Goal: Task Accomplishment & Management: Use online tool/utility

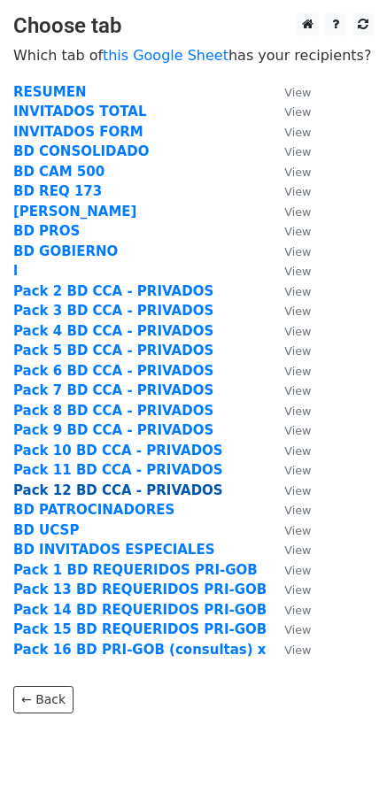
click at [73, 482] on strong "Pack 12 BD CCA - PRIVADOS" at bounding box center [118, 490] width 210 height 16
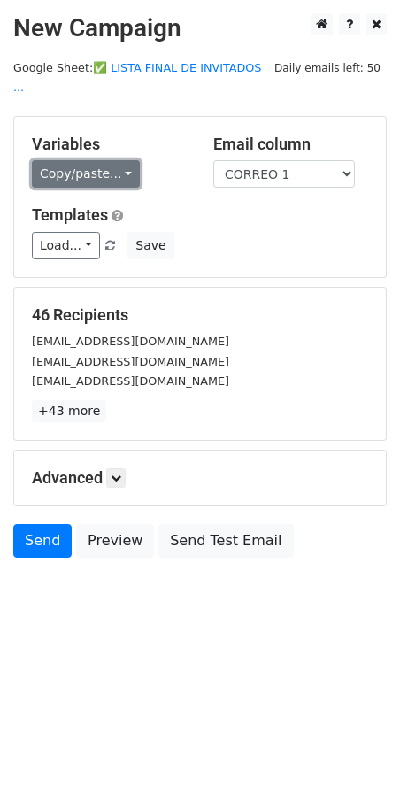
click at [81, 160] on link "Copy/paste..." at bounding box center [86, 173] width 108 height 27
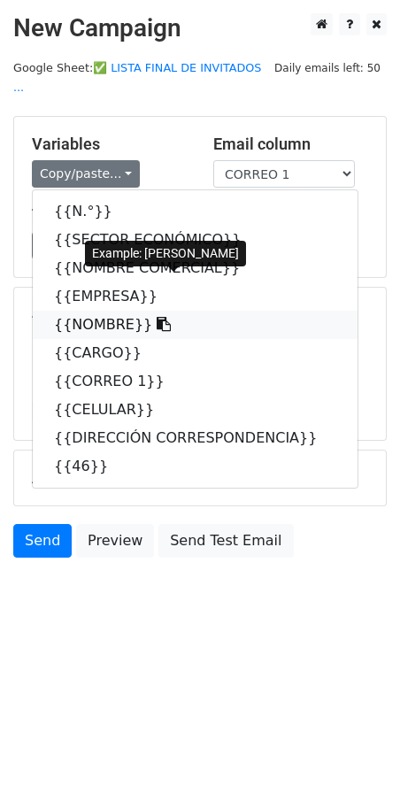
click at [66, 311] on link "{{NOMBRE}}" at bounding box center [195, 325] width 325 height 28
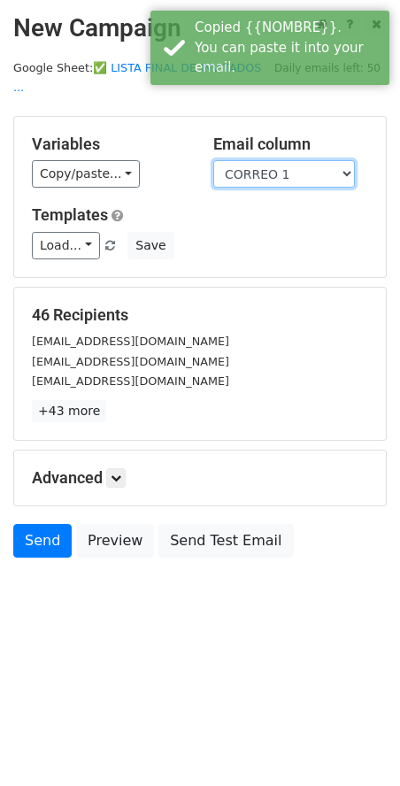
click at [275, 160] on select "N.° SECTOR ECONÓMICO NOMBRE COMERCIAL EMPRESA NOMBRE CARGO CORREO 1 CELULAR DIR…" at bounding box center [284, 173] width 142 height 27
click at [213, 160] on select "N.° SECTOR ECONÓMICO NOMBRE COMERCIAL EMPRESA NOMBRE CARGO CORREO 1 CELULAR DIR…" at bounding box center [284, 173] width 142 height 27
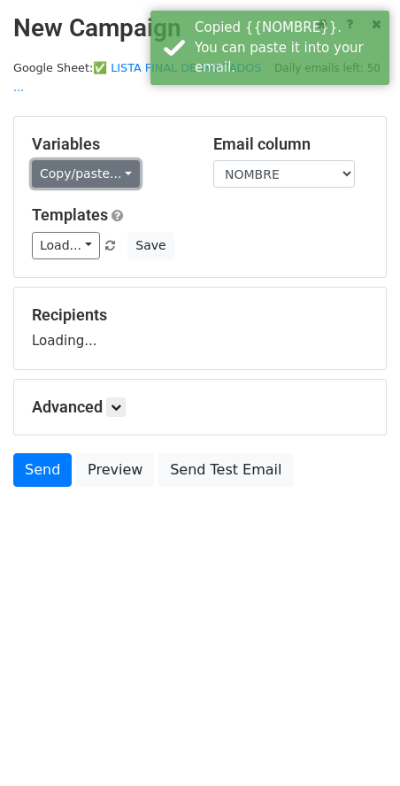
click at [83, 160] on link "Copy/paste..." at bounding box center [86, 173] width 108 height 27
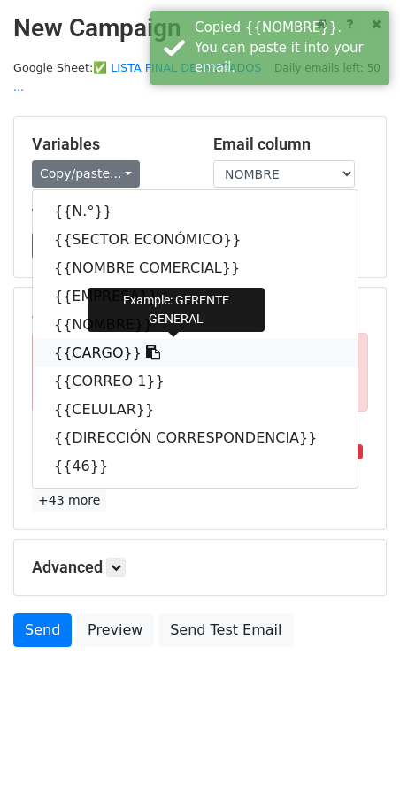
click at [100, 339] on link "{{CARGO}}" at bounding box center [195, 353] width 325 height 28
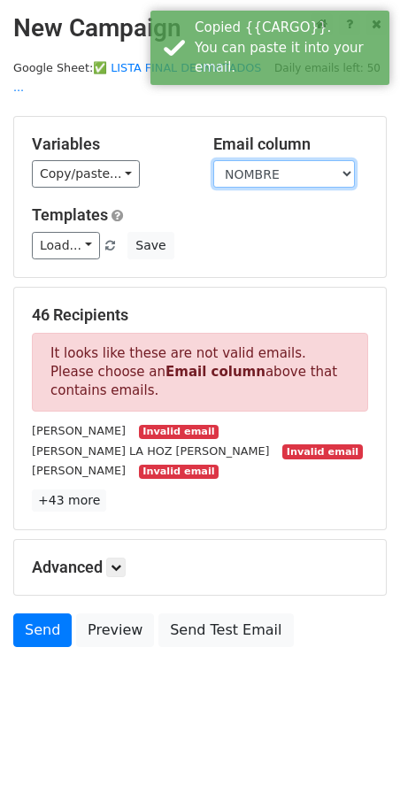
click at [263, 160] on select "N.° SECTOR ECONÓMICO NOMBRE COMERCIAL EMPRESA NOMBRE CARGO CORREO 1 CELULAR DIR…" at bounding box center [284, 173] width 142 height 27
click at [213, 160] on select "N.° SECTOR ECONÓMICO NOMBRE COMERCIAL EMPRESA NOMBRE CARGO CORREO 1 CELULAR DIR…" at bounding box center [284, 173] width 142 height 27
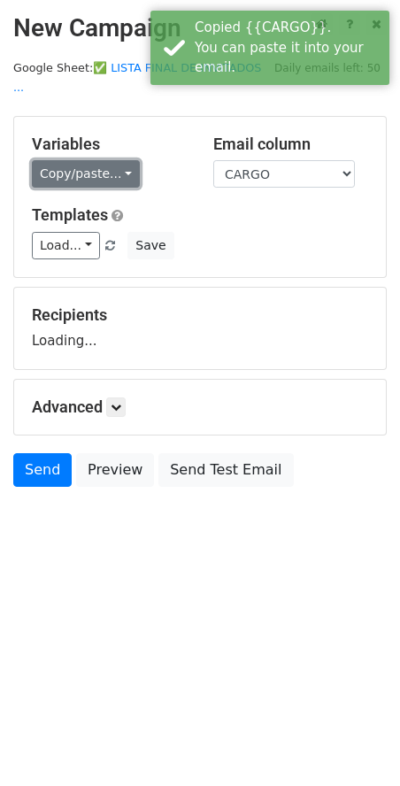
click at [89, 167] on link "Copy/paste..." at bounding box center [86, 173] width 108 height 27
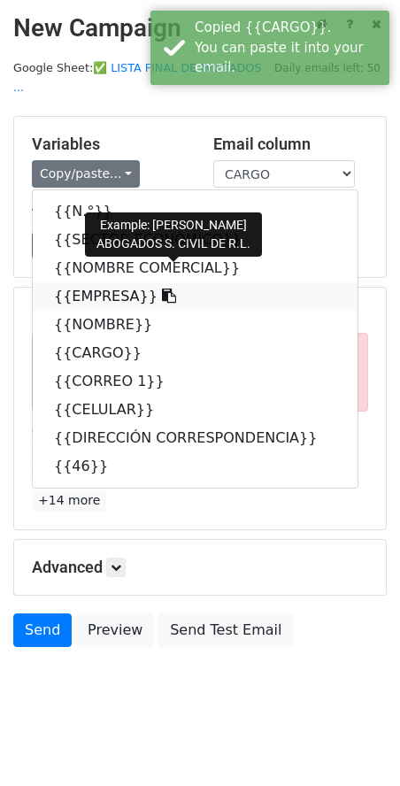
click at [103, 282] on link "{{EMPRESA}}" at bounding box center [195, 296] width 325 height 28
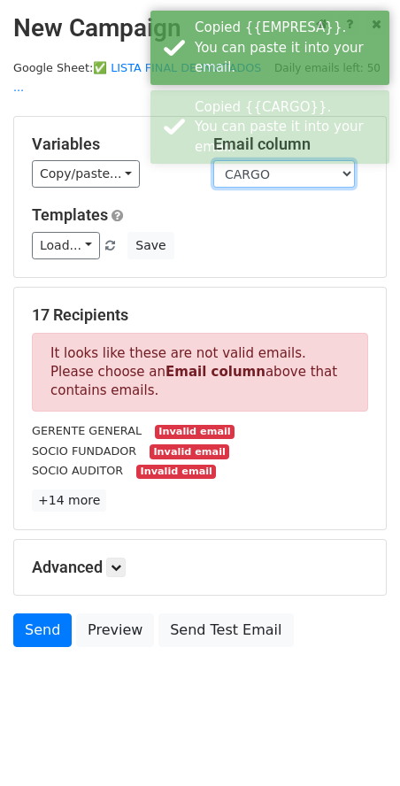
click at [274, 160] on select "N.° SECTOR ECONÓMICO NOMBRE COMERCIAL EMPRESA NOMBRE CARGO CORREO 1 CELULAR DIR…" at bounding box center [284, 173] width 142 height 27
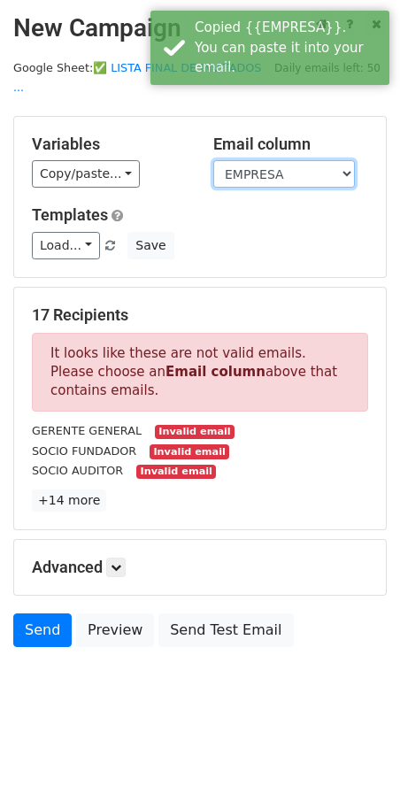
click at [213, 160] on select "N.° SECTOR ECONÓMICO NOMBRE COMERCIAL EMPRESA NOMBRE CARGO CORREO 1 CELULAR DIR…" at bounding box center [284, 173] width 142 height 27
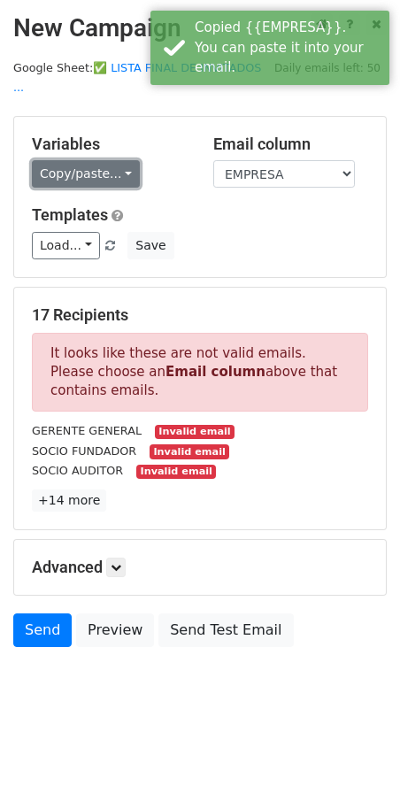
click at [77, 160] on link "Copy/paste..." at bounding box center [86, 173] width 108 height 27
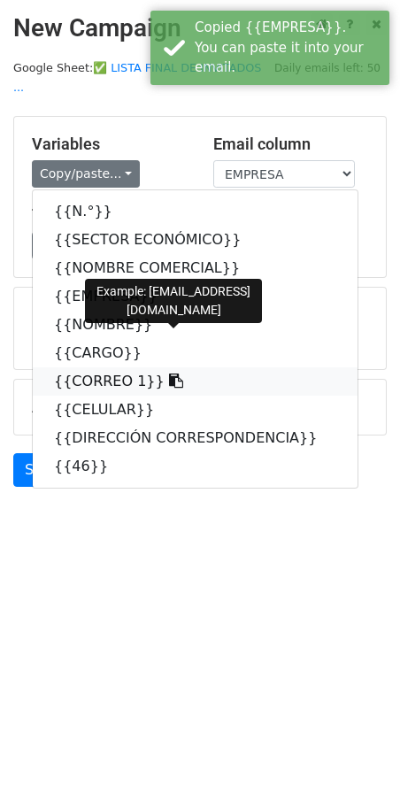
click at [104, 367] on link "{{CORREO 1}}" at bounding box center [195, 381] width 325 height 28
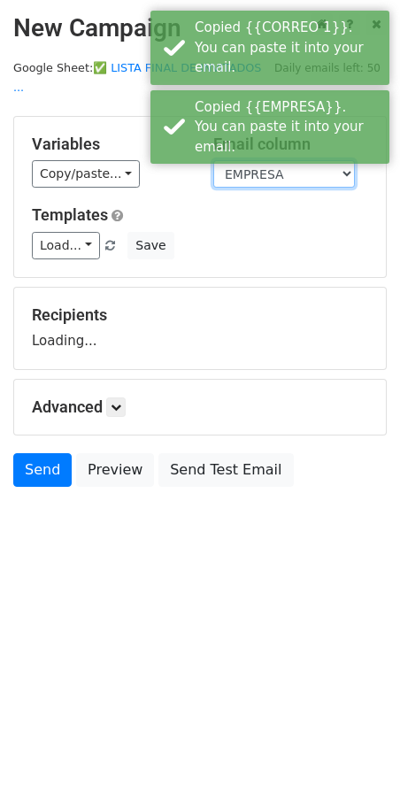
click at [285, 160] on select "N.° SECTOR ECONÓMICO NOMBRE COMERCIAL EMPRESA NOMBRE CARGO CORREO 1 CELULAR DIR…" at bounding box center [284, 173] width 142 height 27
select select "CORREO 1"
click at [213, 160] on select "N.° SECTOR ECONÓMICO NOMBRE COMERCIAL EMPRESA NOMBRE CARGO CORREO 1 CELULAR DIR…" at bounding box center [284, 173] width 142 height 27
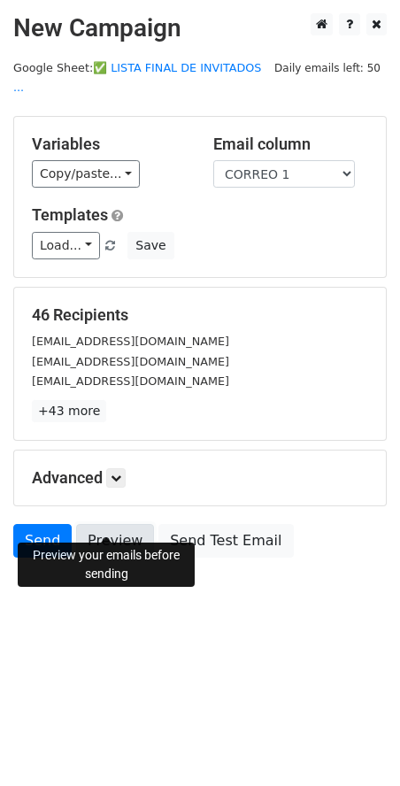
click at [104, 526] on link "Preview" at bounding box center [115, 541] width 78 height 34
click at [112, 524] on link "Preview" at bounding box center [115, 541] width 78 height 34
click at [118, 524] on link "Preview" at bounding box center [115, 541] width 78 height 34
